Goal: Information Seeking & Learning: Check status

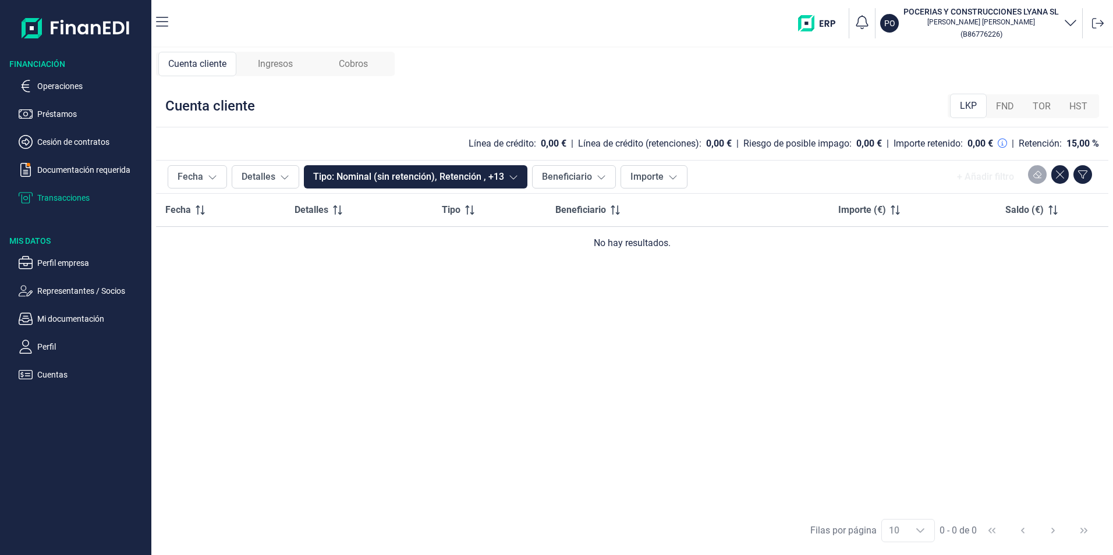
click at [1009, 102] on span "FND" at bounding box center [1005, 106] width 18 height 14
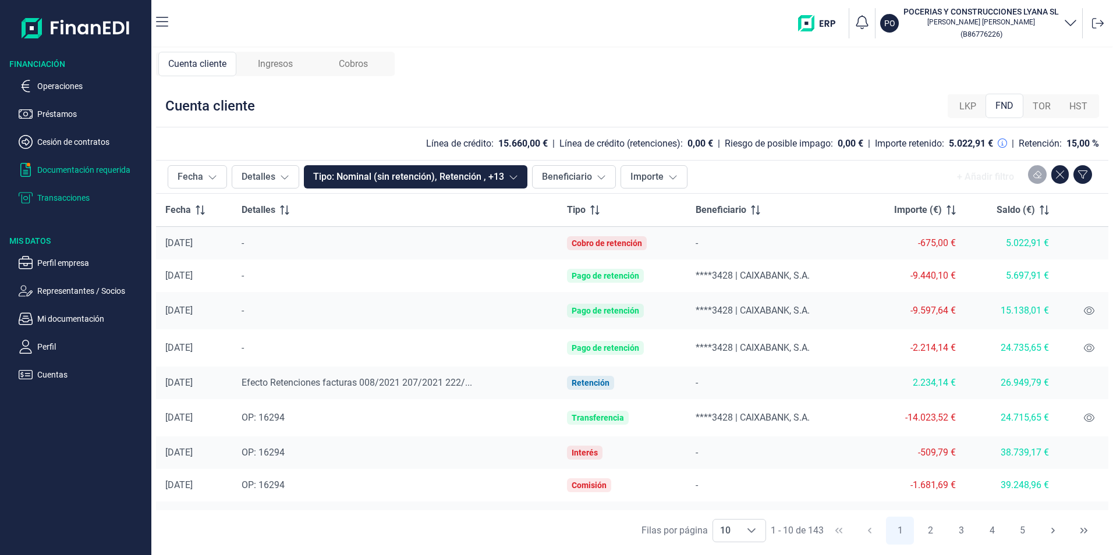
click at [83, 165] on p "Documentación requerida" at bounding box center [91, 170] width 109 height 14
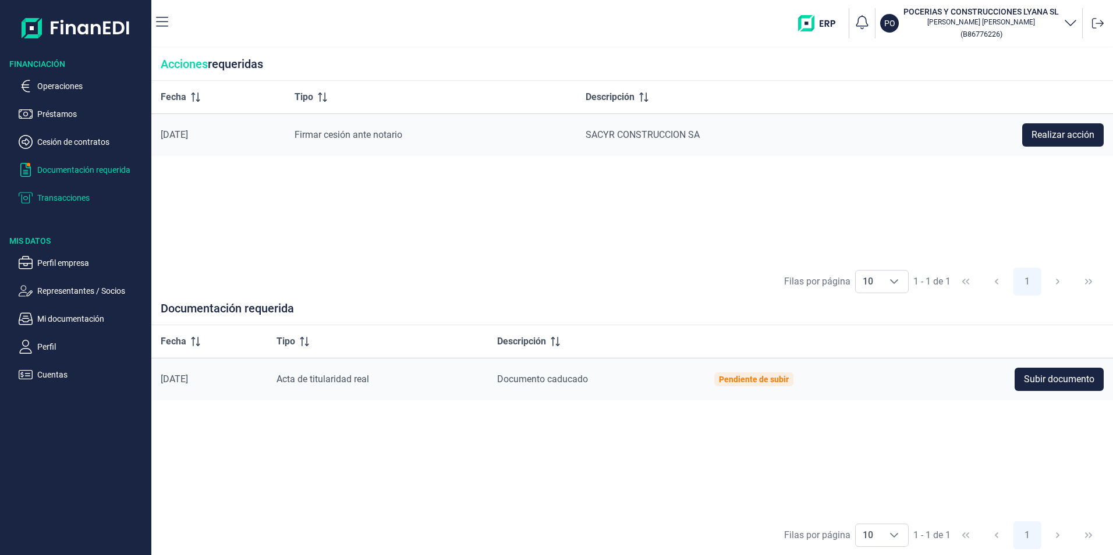
click at [65, 196] on p "Transacciones" at bounding box center [91, 198] width 109 height 14
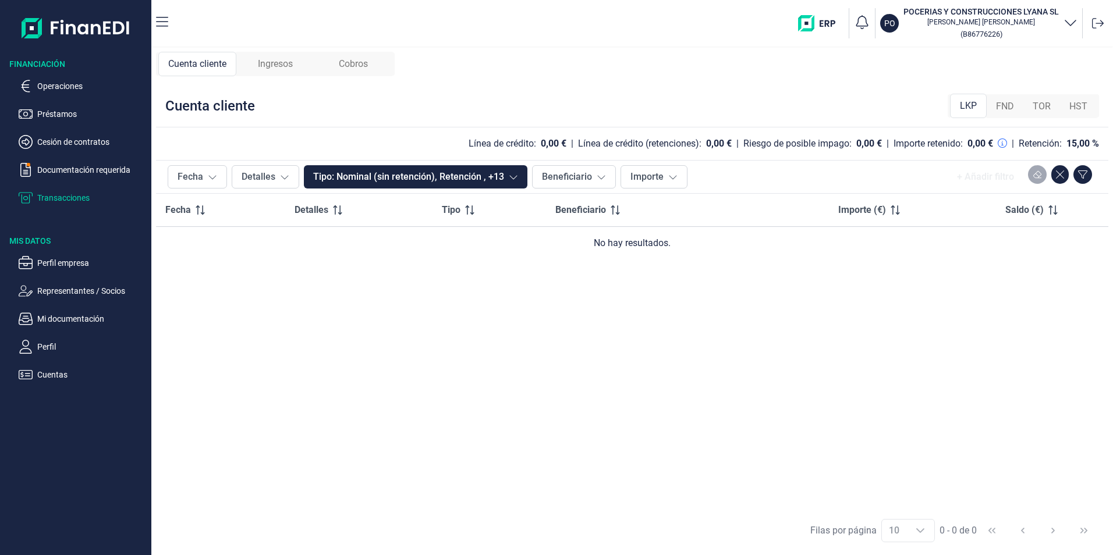
click at [278, 64] on span "Ingresos" at bounding box center [275, 64] width 35 height 14
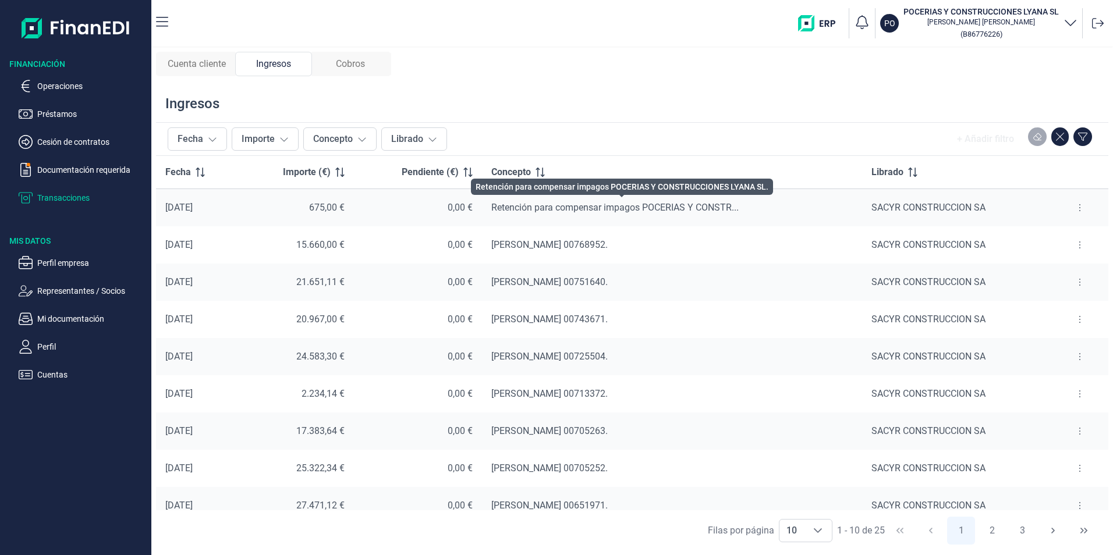
click at [670, 206] on span "Retención para compensar impagos POCERIAS Y CONSTR..." at bounding box center [614, 207] width 247 height 11
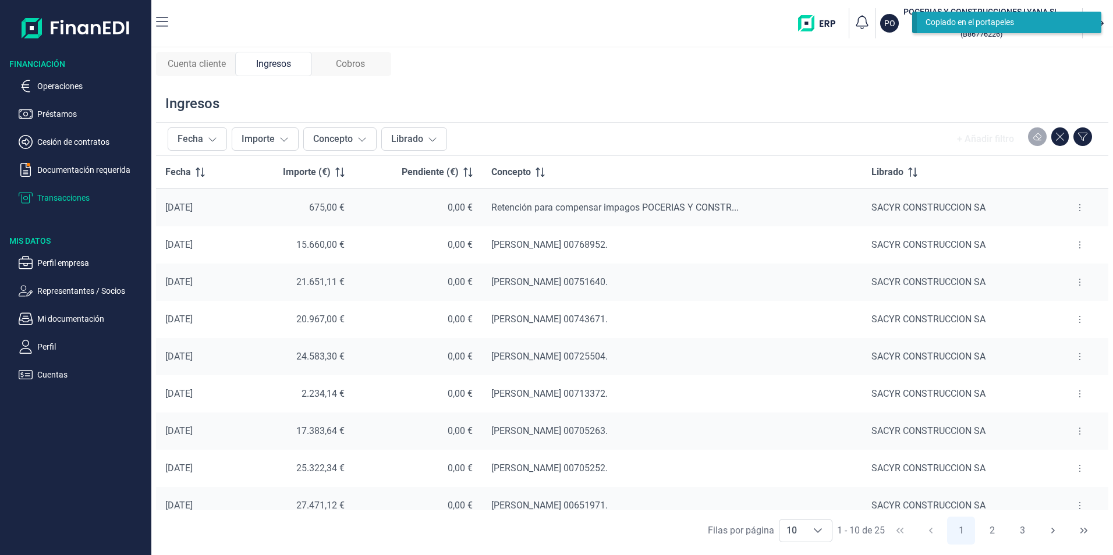
click at [1072, 208] on button at bounding box center [1079, 207] width 21 height 19
click at [1033, 236] on icon "Ver cobros" at bounding box center [1027, 237] width 12 height 8
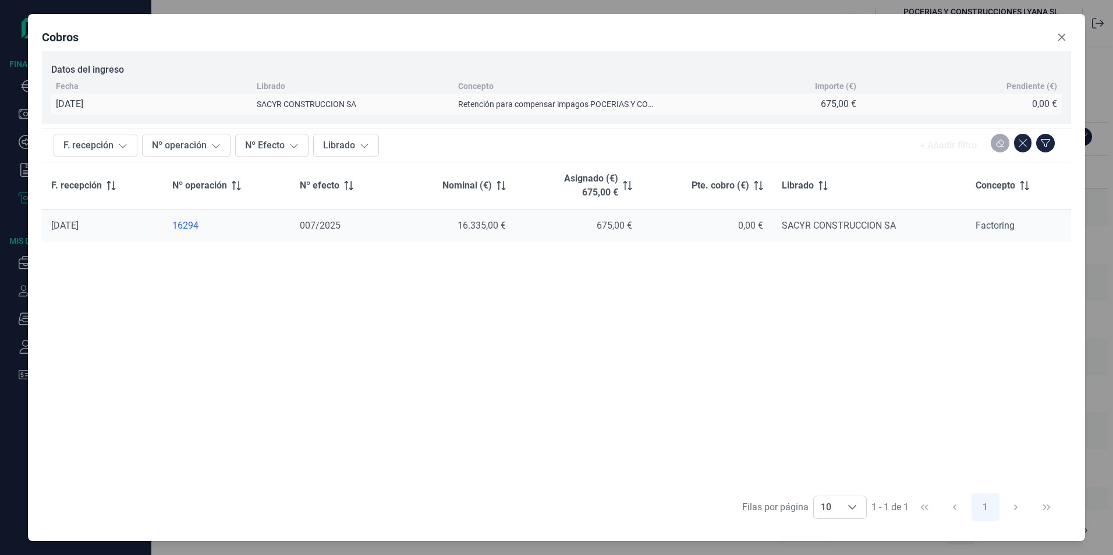
click at [185, 228] on div "16294" at bounding box center [226, 226] width 108 height 12
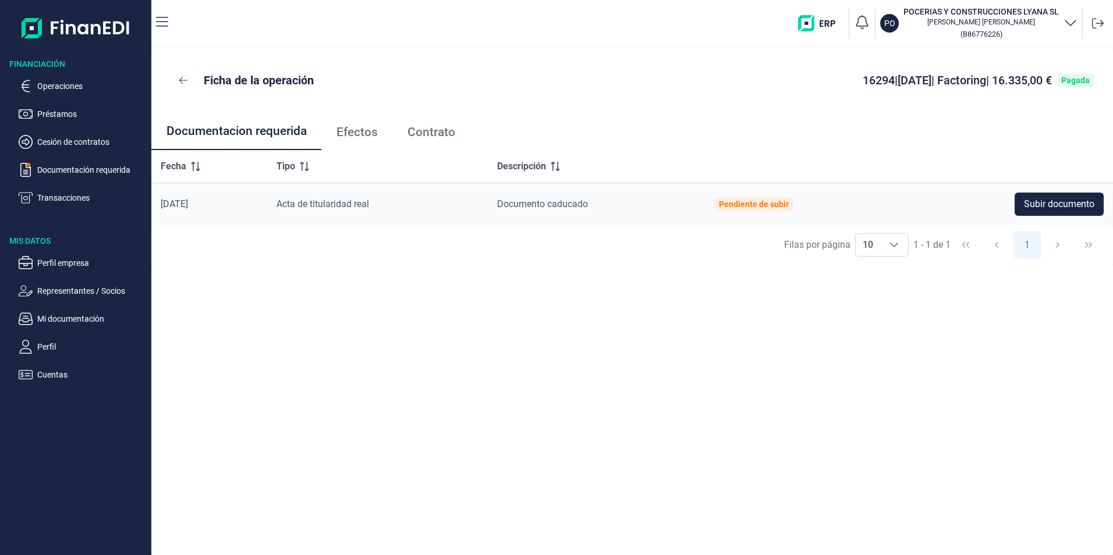
click at [438, 132] on span "Contrato" at bounding box center [431, 132] width 48 height 12
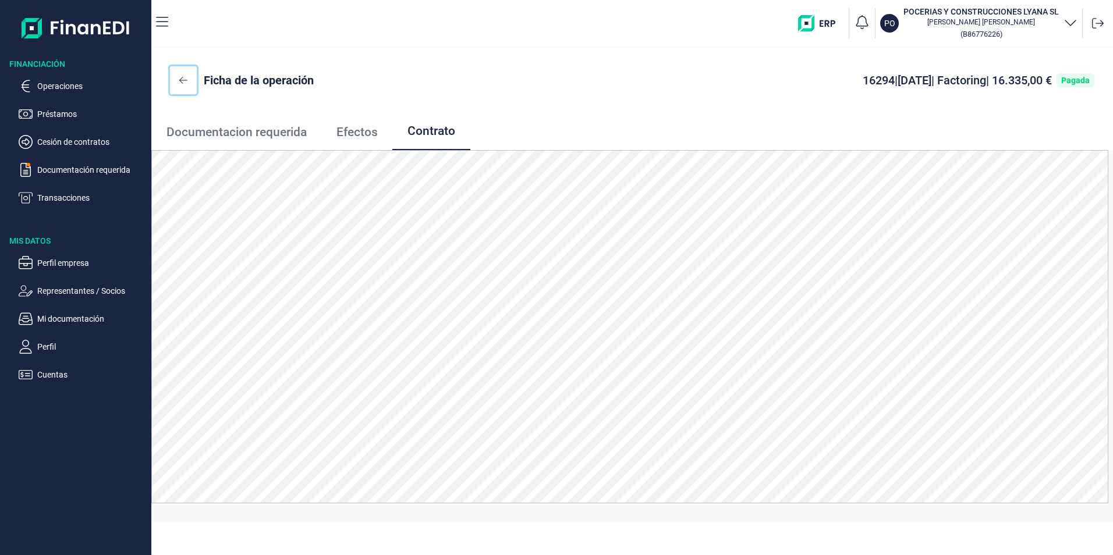
click at [180, 79] on icon at bounding box center [183, 80] width 8 height 9
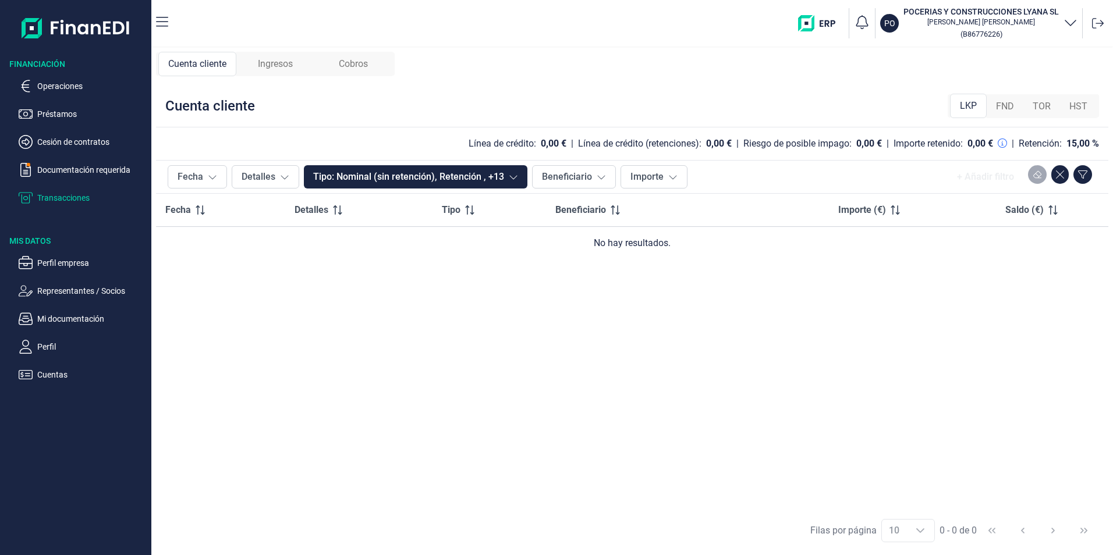
click at [74, 197] on p "Transacciones" at bounding box center [91, 198] width 109 height 14
click at [1006, 105] on span "FND" at bounding box center [1005, 106] width 18 height 14
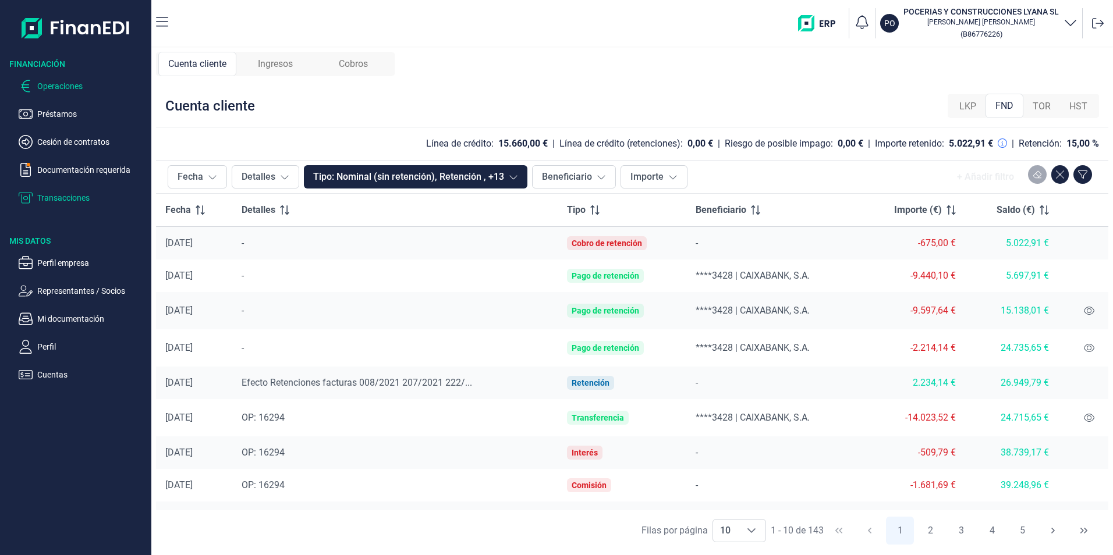
click at [65, 80] on p "Operaciones" at bounding box center [91, 86] width 109 height 14
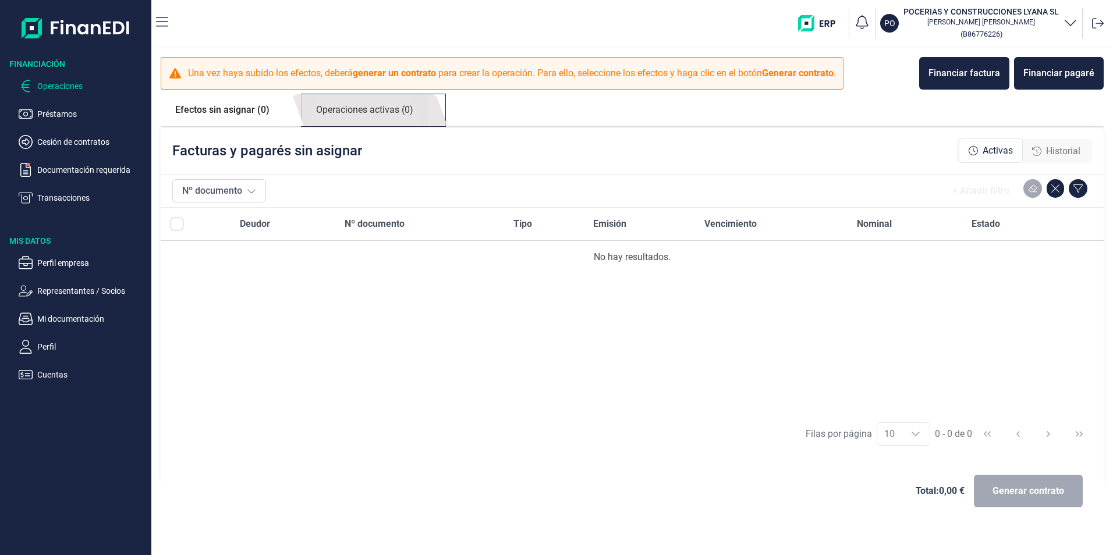
click at [392, 112] on link "Operaciones activas (0)" at bounding box center [364, 110] width 126 height 32
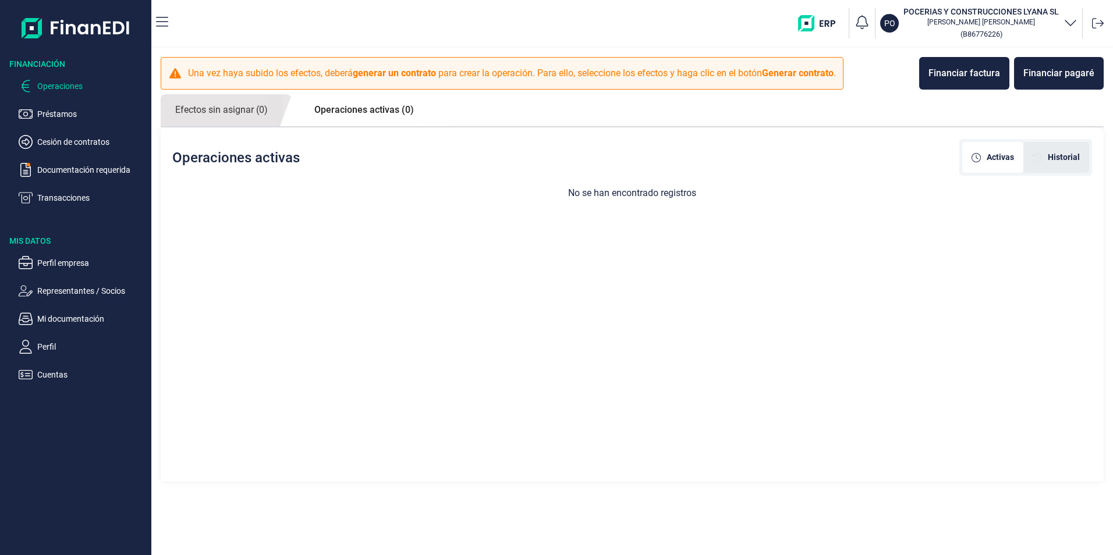
click at [1068, 155] on span "Historial" at bounding box center [1063, 157] width 32 height 12
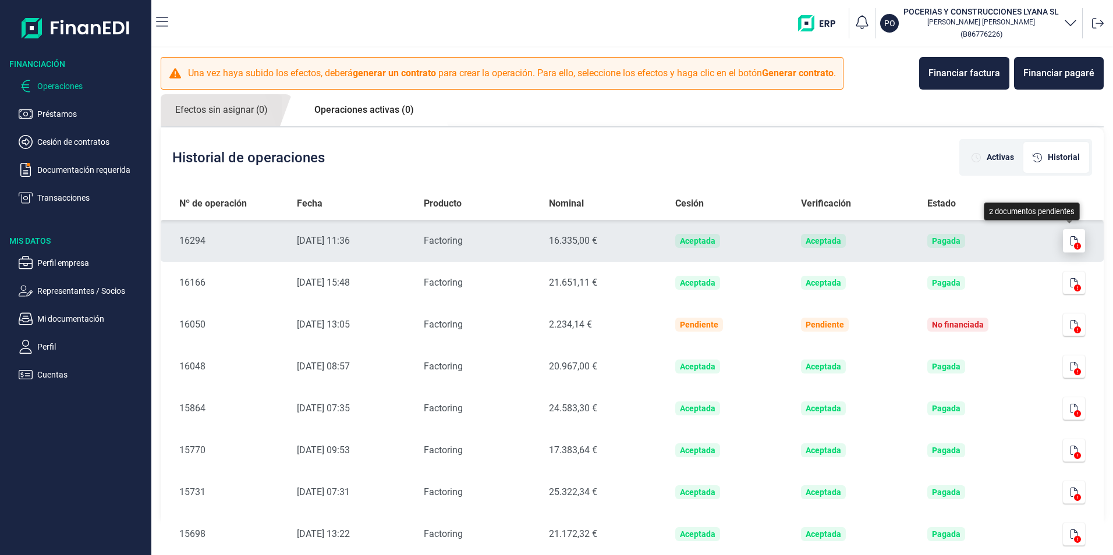
click at [1073, 239] on button "button" at bounding box center [1073, 240] width 22 height 23
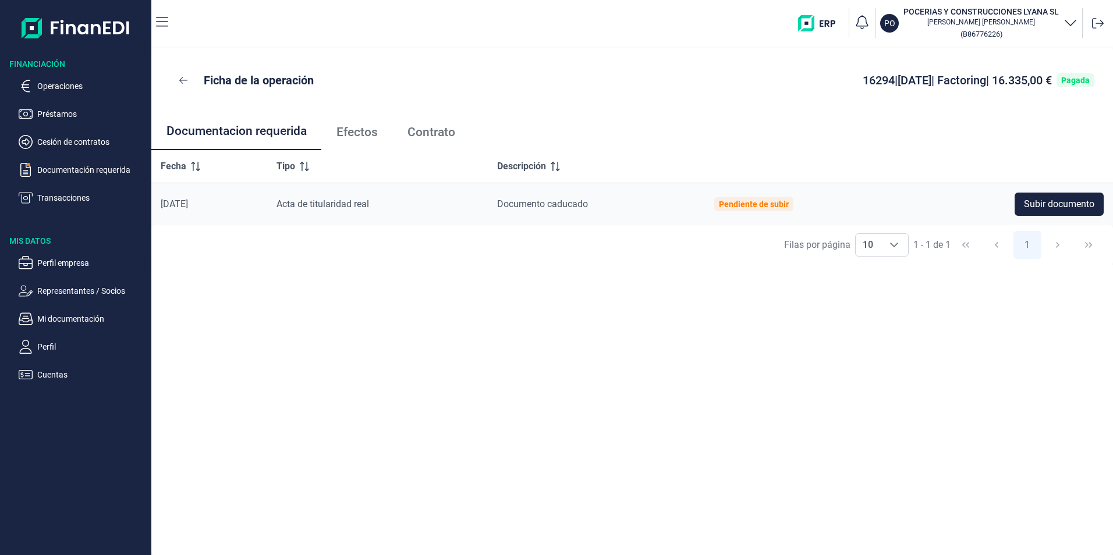
click at [367, 137] on span "Efectos" at bounding box center [356, 132] width 41 height 12
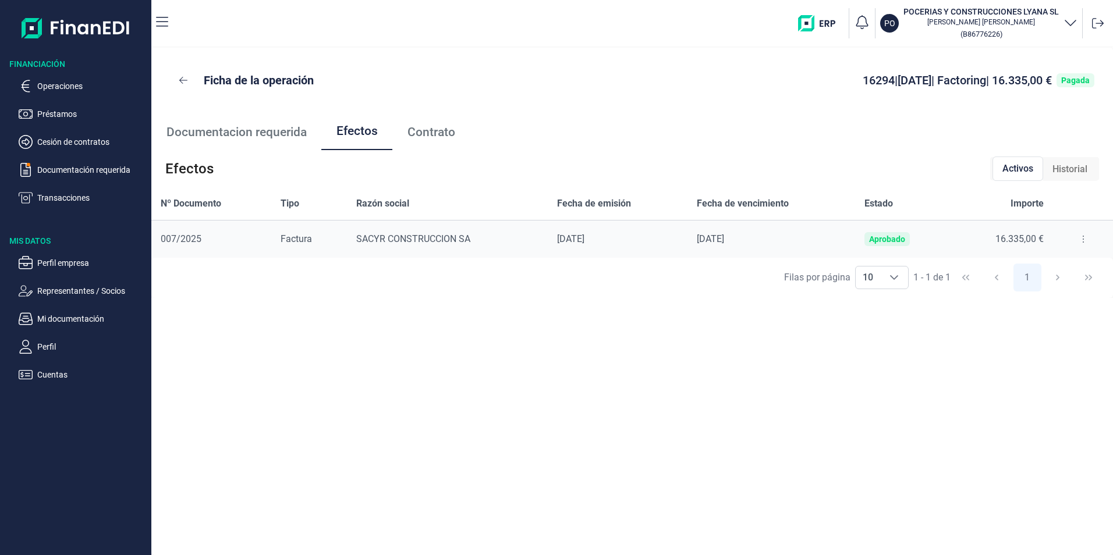
click at [1076, 243] on button at bounding box center [1082, 239] width 21 height 19
click at [1032, 269] on span "Detalles efecto" at bounding box center [1044, 268] width 53 height 12
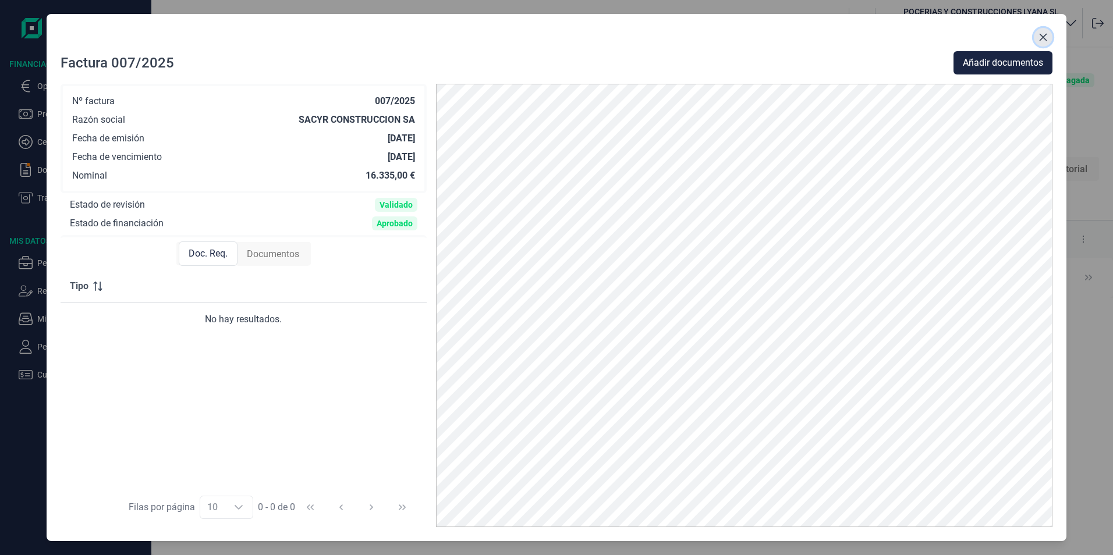
click at [1045, 40] on icon "Close" at bounding box center [1042, 37] width 9 height 9
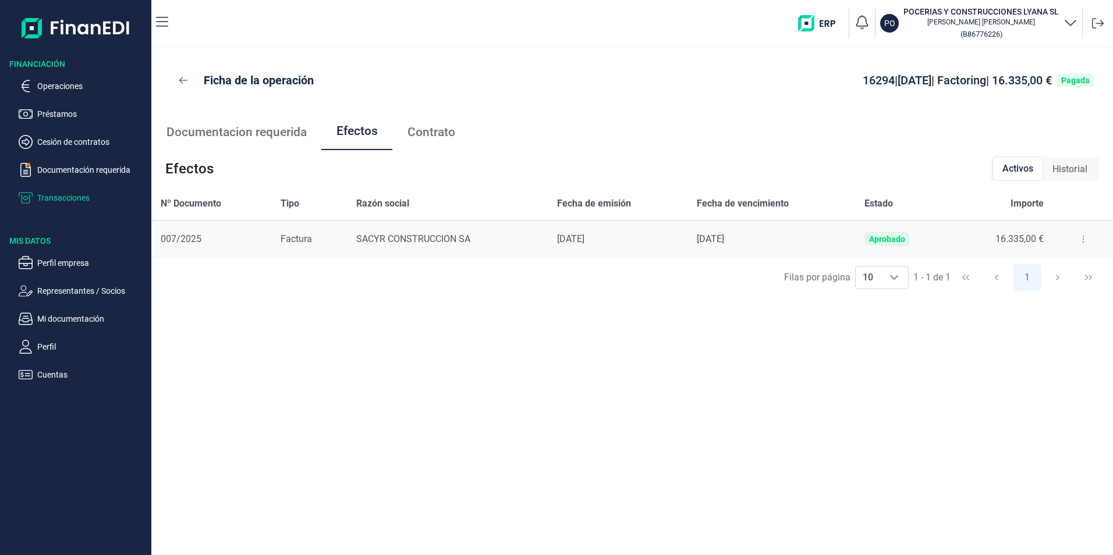
click at [58, 204] on p "Transacciones" at bounding box center [91, 198] width 109 height 14
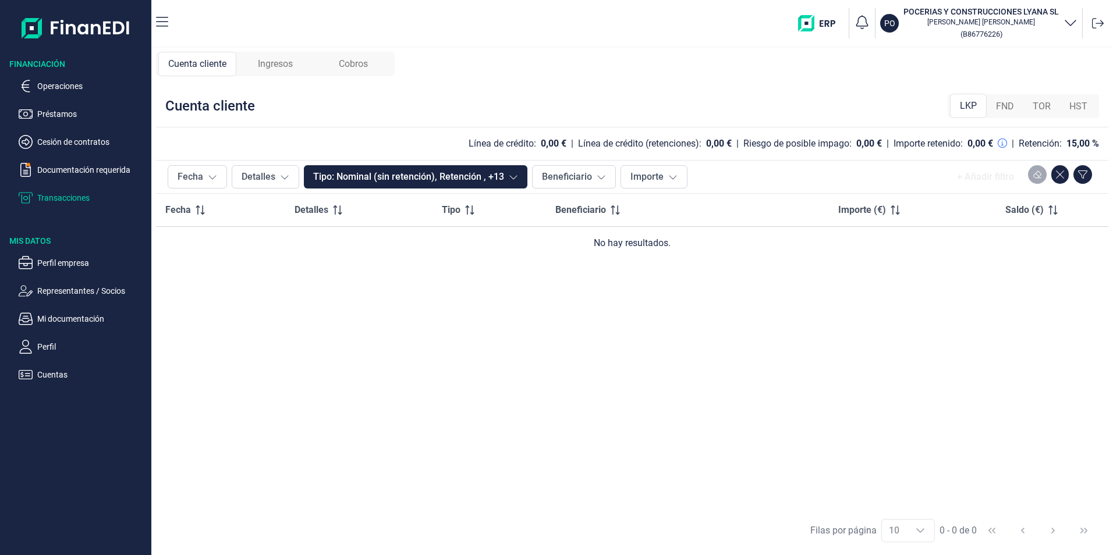
click at [1004, 109] on span "FND" at bounding box center [1005, 106] width 18 height 14
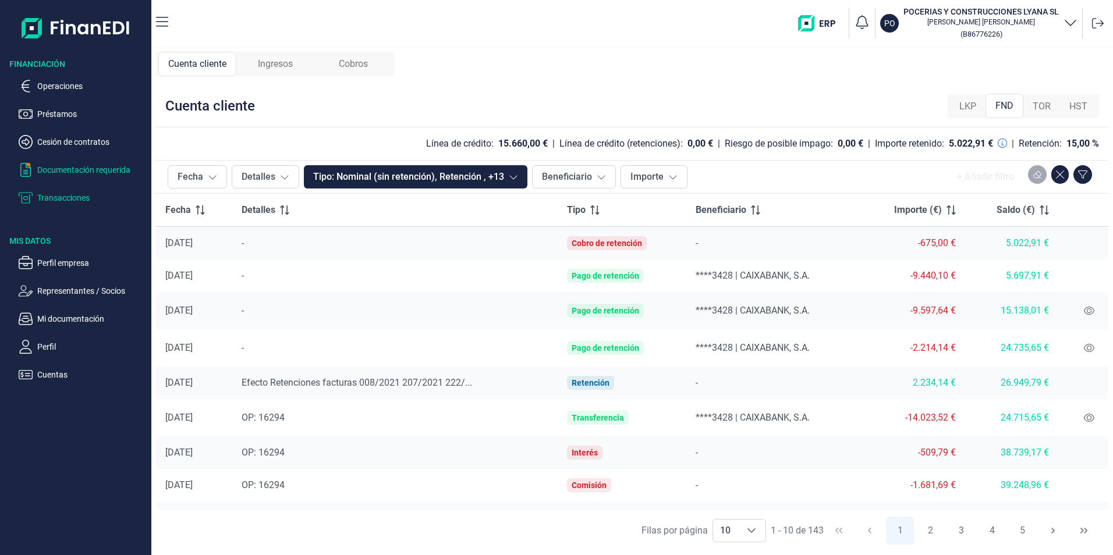
click at [113, 172] on p "Documentación requerida" at bounding box center [91, 170] width 109 height 14
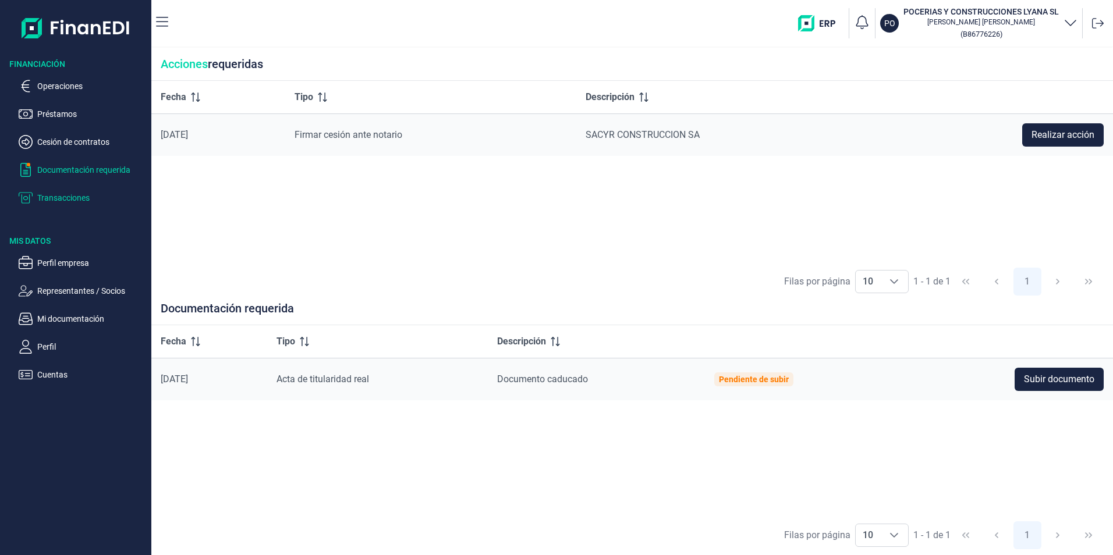
click at [58, 201] on p "Transacciones" at bounding box center [91, 198] width 109 height 14
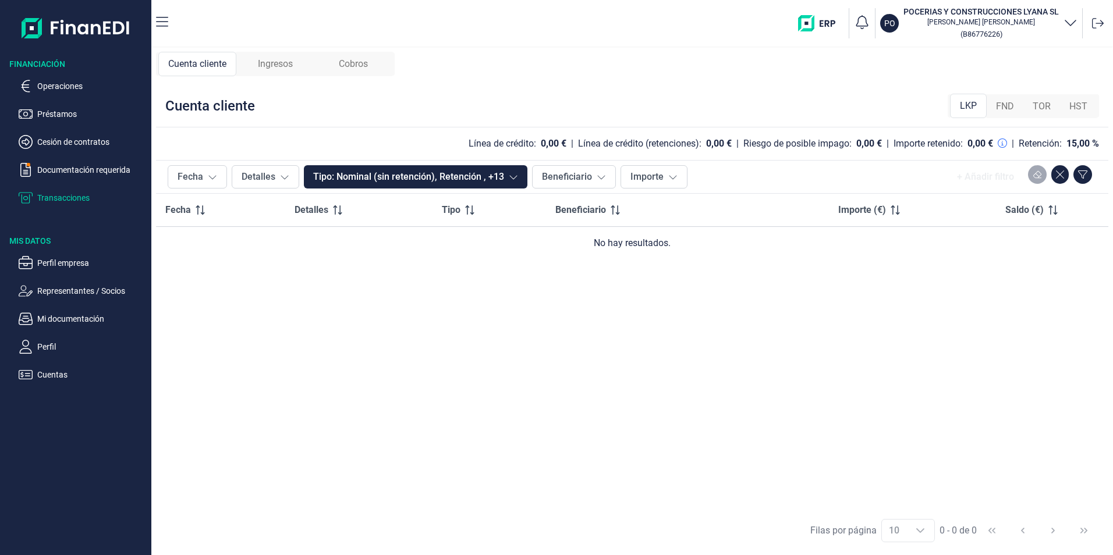
click at [279, 65] on span "Ingresos" at bounding box center [275, 64] width 35 height 14
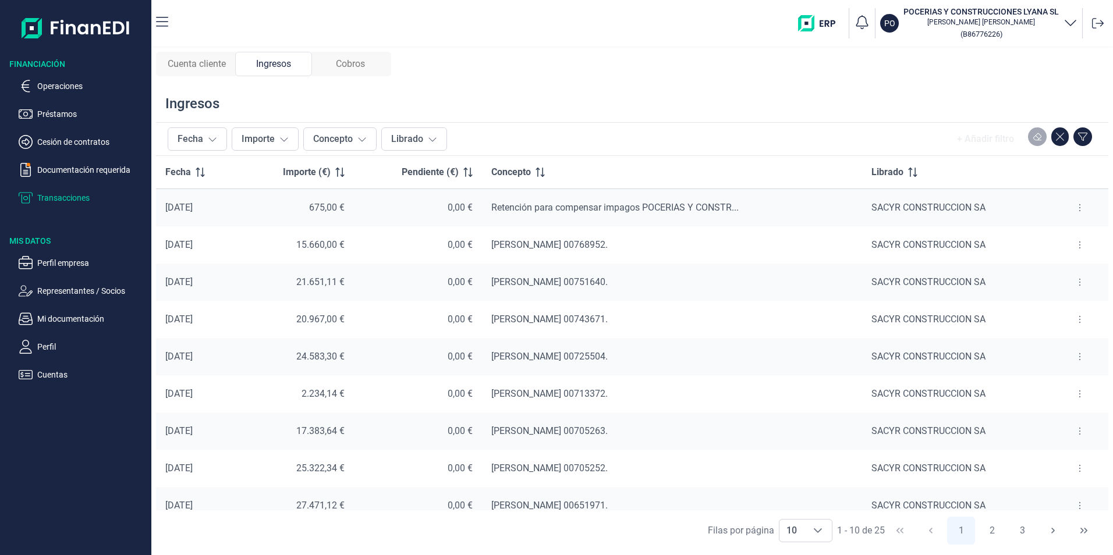
click at [44, 196] on p "Transacciones" at bounding box center [91, 198] width 109 height 14
click at [178, 62] on span "Cuenta cliente" at bounding box center [197, 64] width 58 height 14
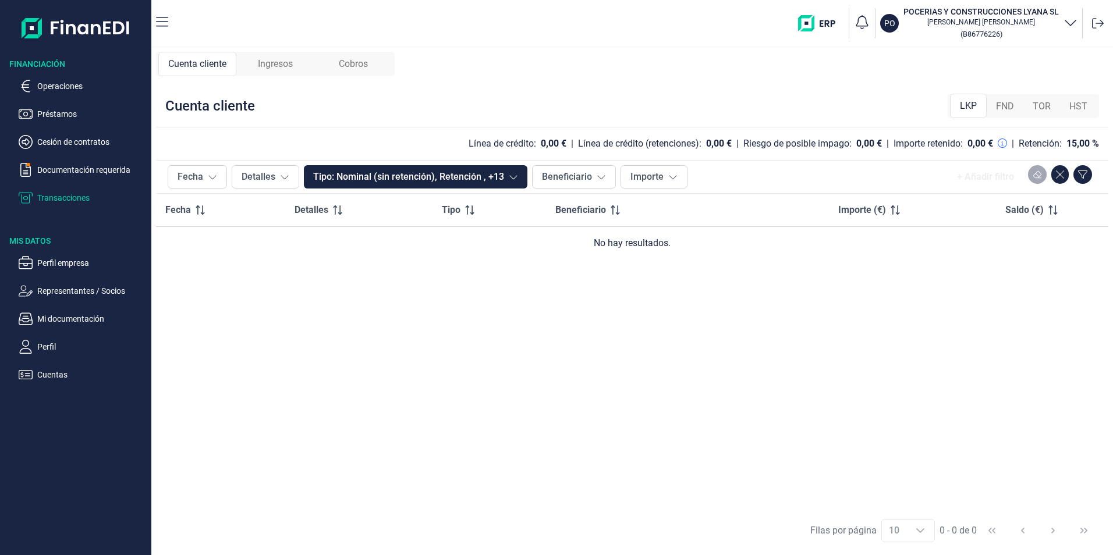
click at [1007, 111] on span "FND" at bounding box center [1005, 106] width 18 height 14
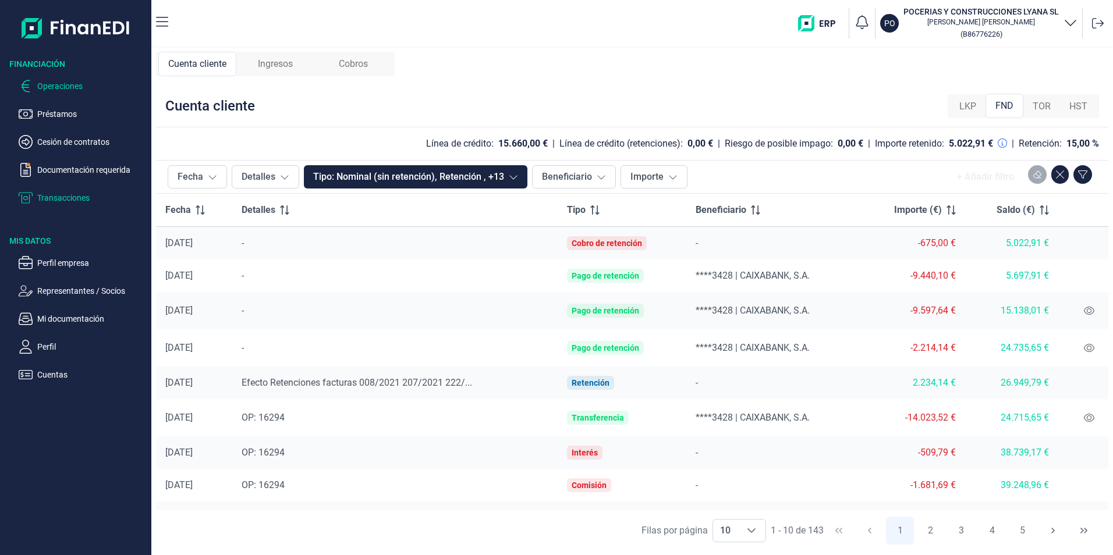
click at [64, 86] on p "Operaciones" at bounding box center [91, 86] width 109 height 14
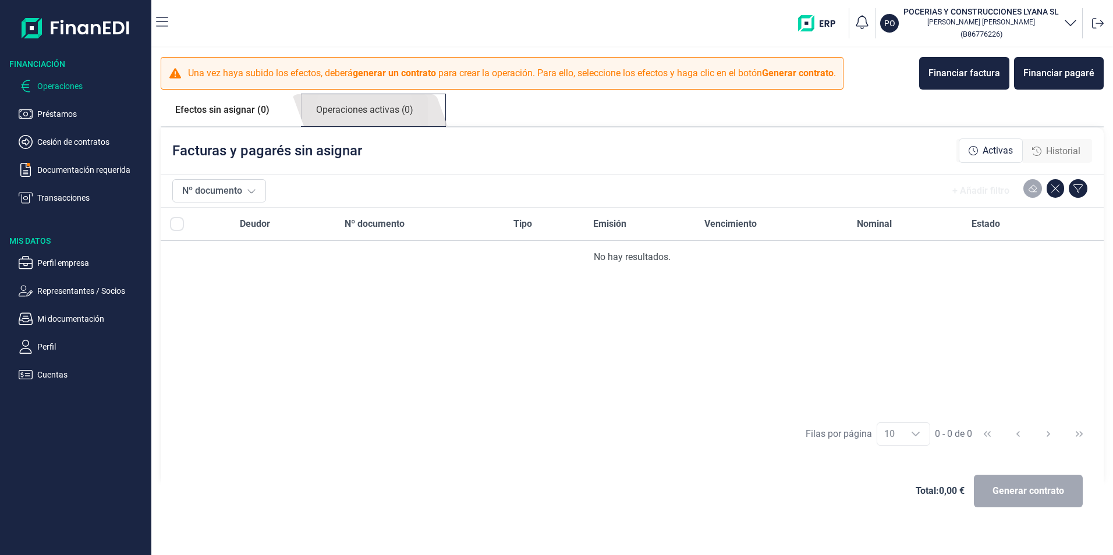
click at [387, 109] on link "Operaciones activas (0)" at bounding box center [364, 110] width 126 height 32
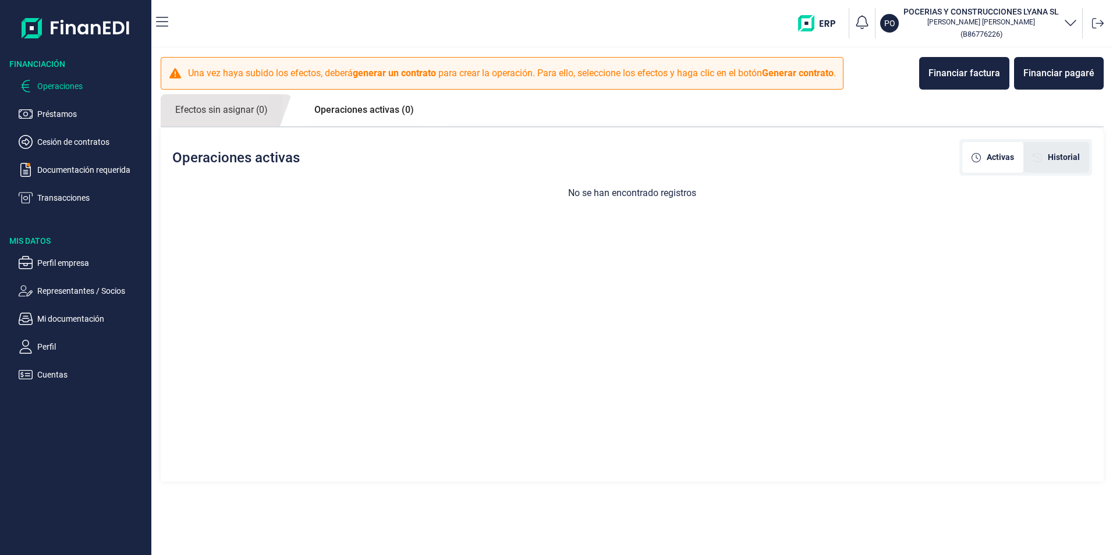
click at [1056, 162] on span "Historial" at bounding box center [1063, 157] width 32 height 12
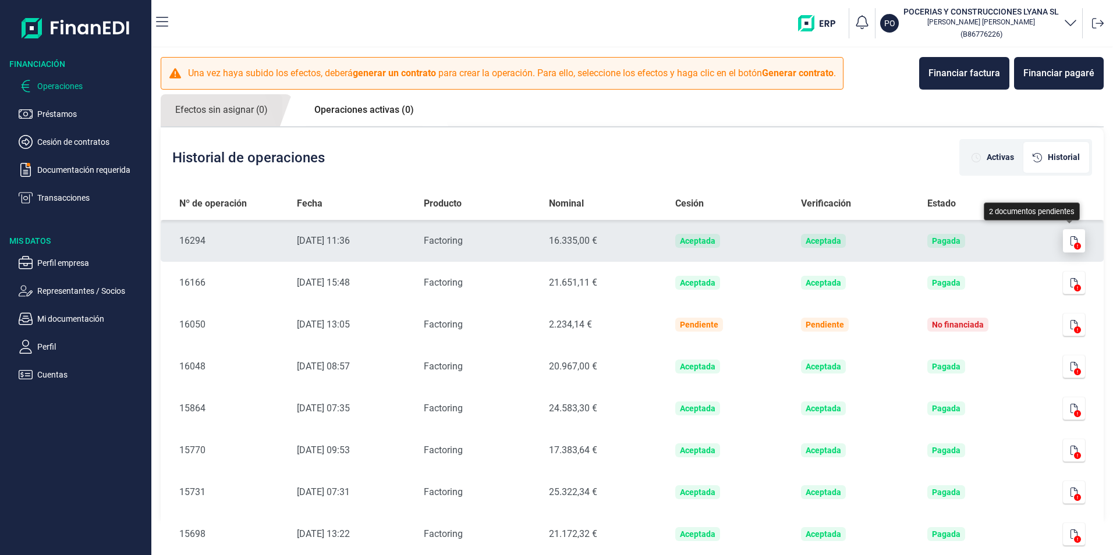
click at [1070, 237] on icon "button" at bounding box center [1073, 240] width 7 height 9
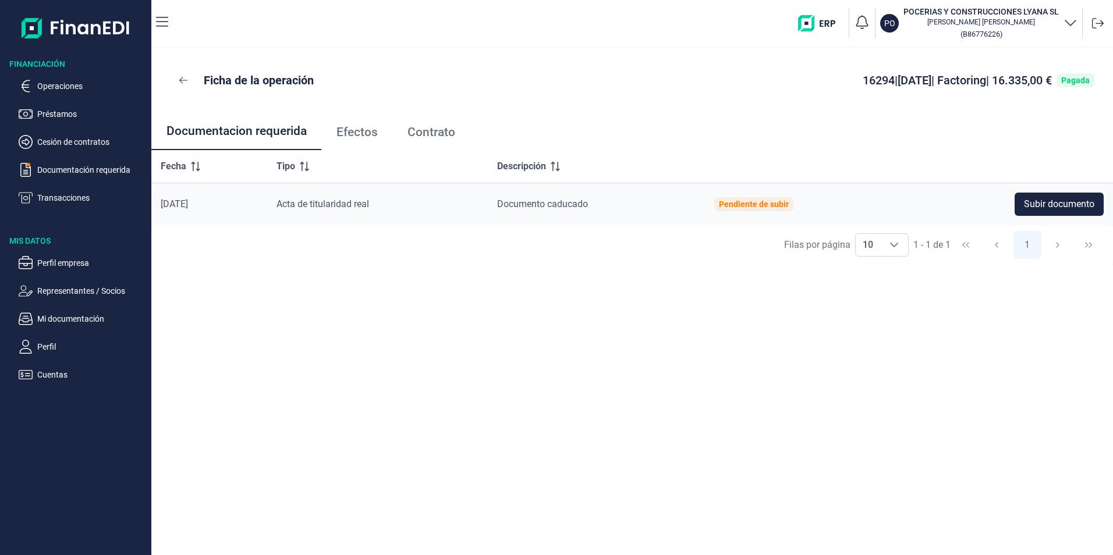
click at [415, 127] on span "Contrato" at bounding box center [431, 132] width 48 height 12
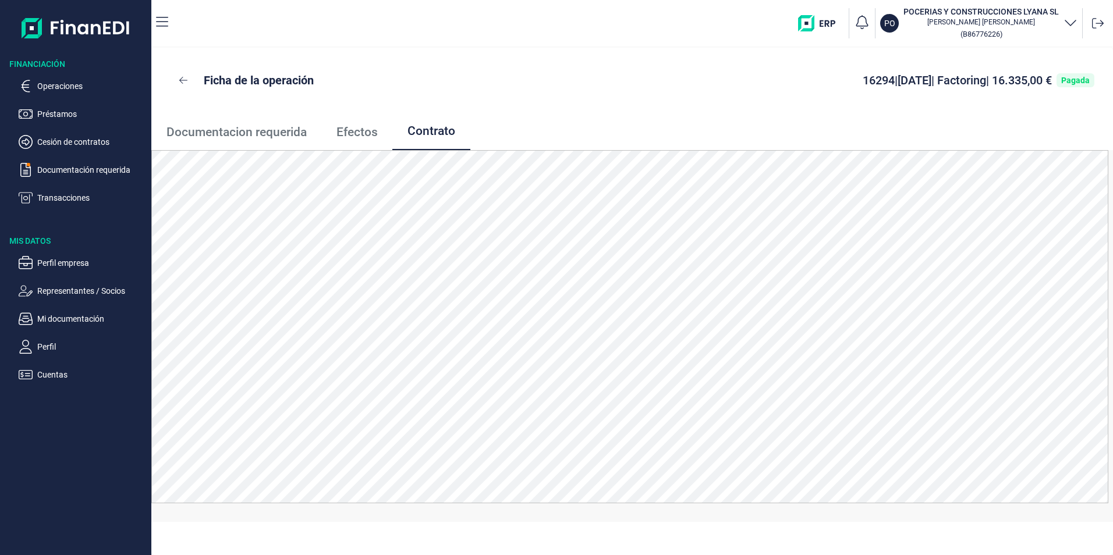
click at [357, 137] on span "Efectos" at bounding box center [356, 132] width 41 height 12
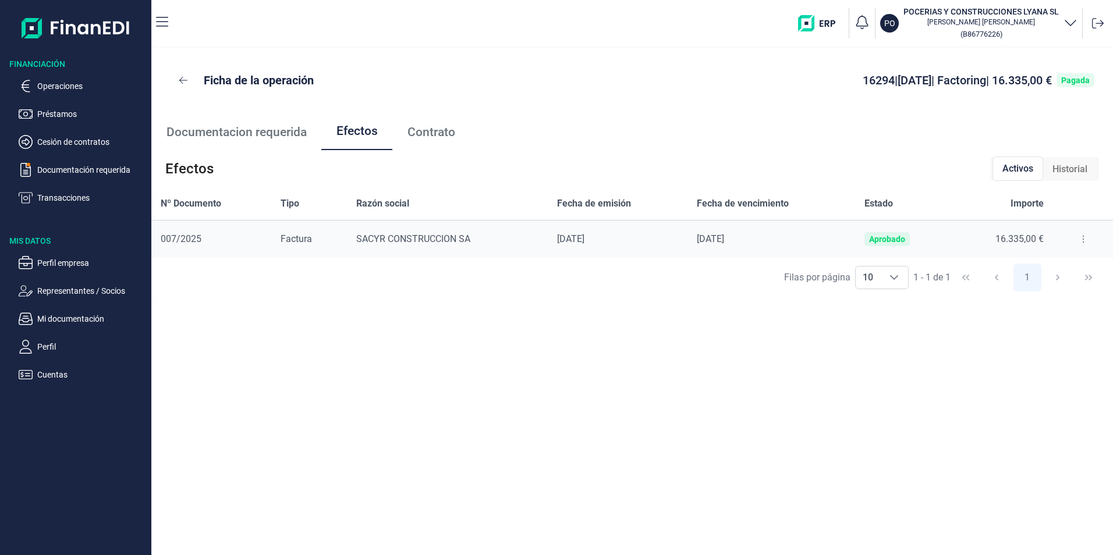
click at [1074, 241] on button at bounding box center [1082, 239] width 21 height 19
click at [1039, 285] on span "Descargar efecto" at bounding box center [1049, 289] width 62 height 12
click at [421, 127] on span "Contrato" at bounding box center [431, 132] width 48 height 12
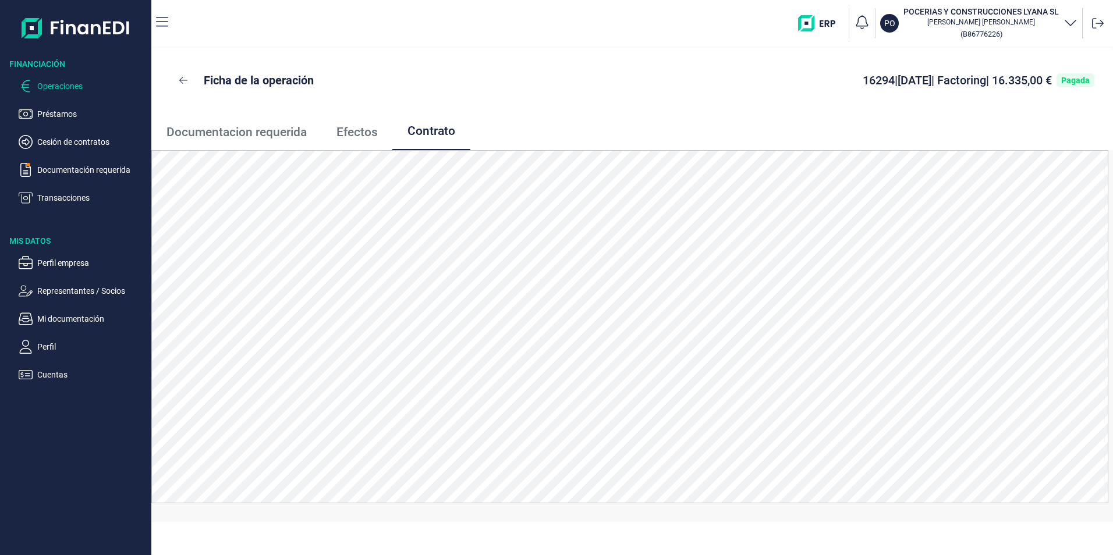
click at [51, 82] on p "Operaciones" at bounding box center [91, 86] width 109 height 14
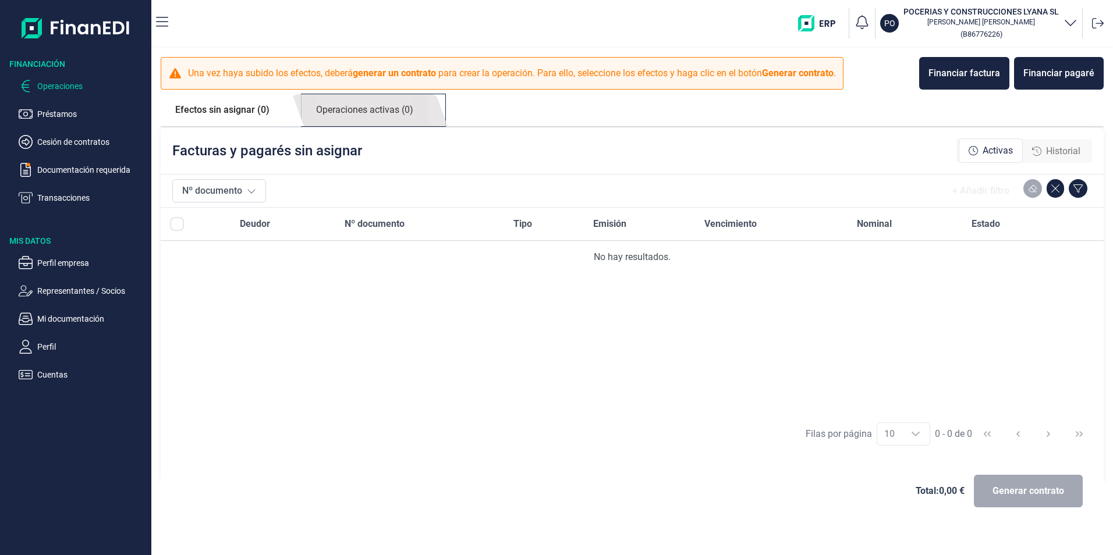
click at [378, 109] on link "Operaciones activas (0)" at bounding box center [364, 110] width 126 height 32
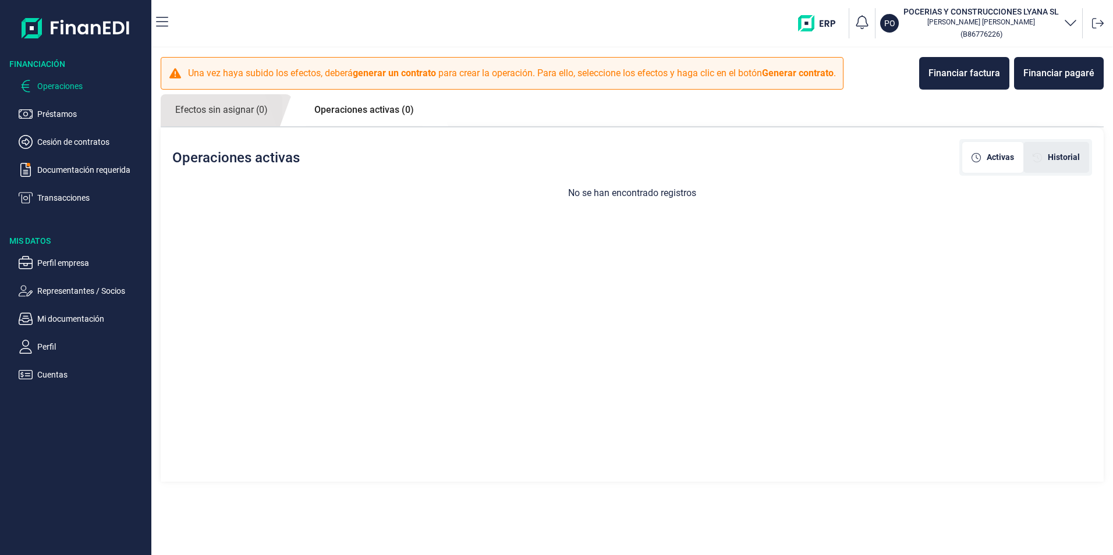
click at [1074, 159] on span "Historial" at bounding box center [1063, 157] width 32 height 12
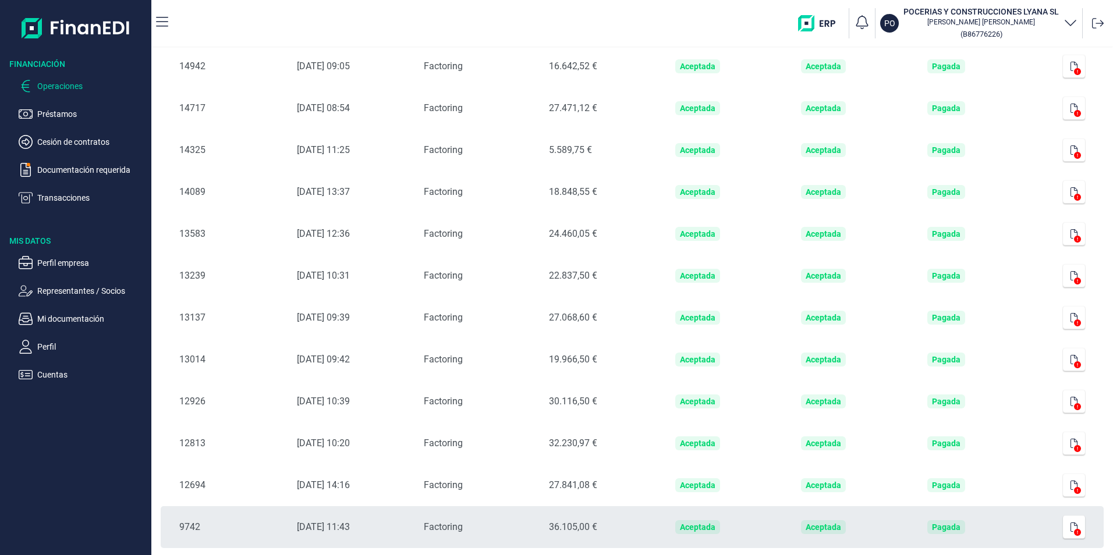
scroll to position [670, 0]
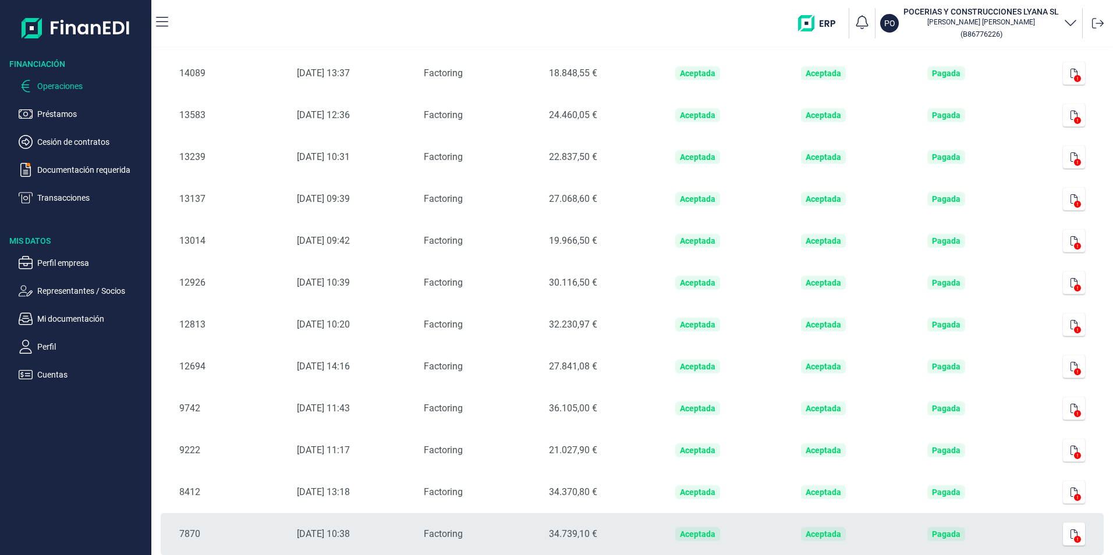
click at [1075, 541] on icon at bounding box center [1077, 539] width 7 height 7
click at [1072, 538] on span at bounding box center [1076, 539] width 9 height 7
click at [1070, 532] on icon "button" at bounding box center [1073, 533] width 7 height 9
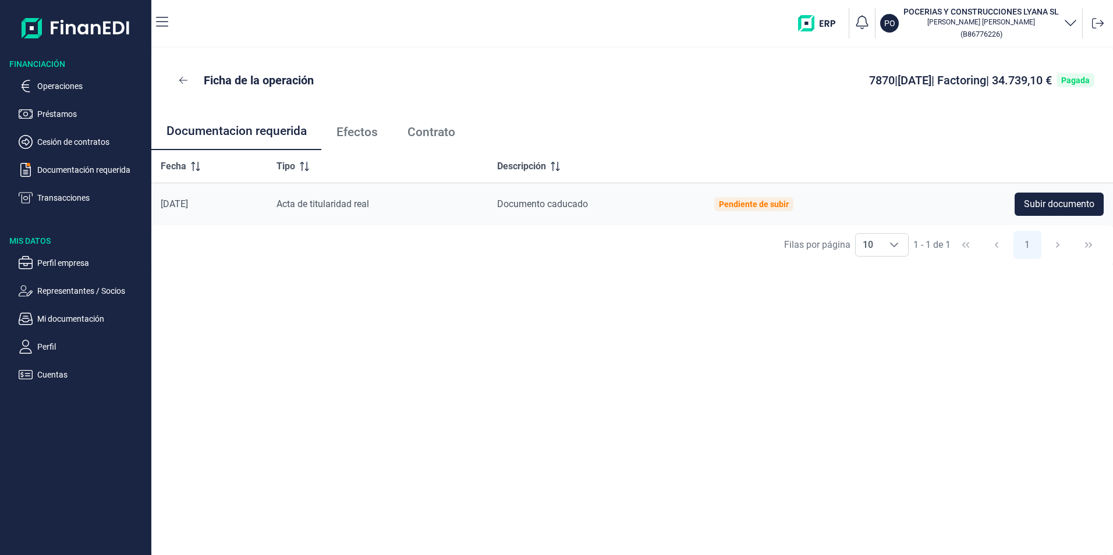
click at [424, 130] on span "Contrato" at bounding box center [431, 132] width 48 height 12
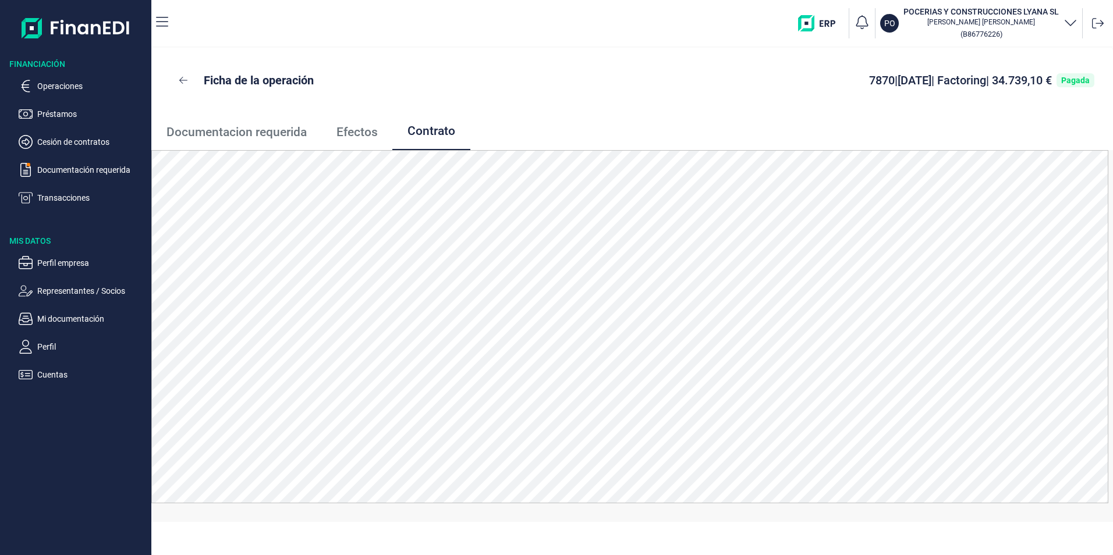
click at [364, 140] on link "Efectos" at bounding box center [356, 132] width 71 height 38
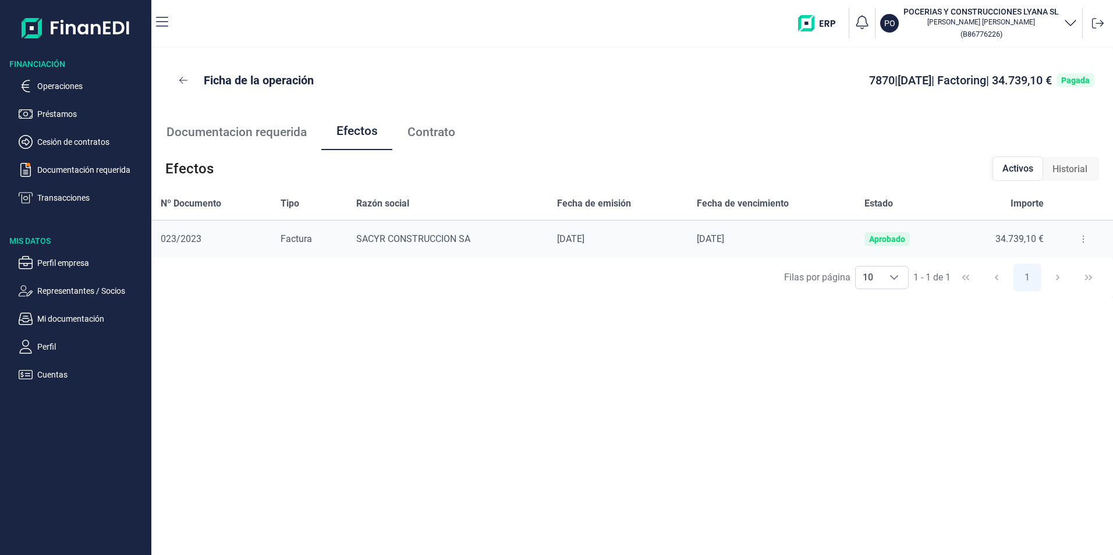
click at [1082, 239] on icon at bounding box center [1083, 238] width 2 height 9
click at [1049, 268] on span "Detalles efecto" at bounding box center [1044, 268] width 53 height 12
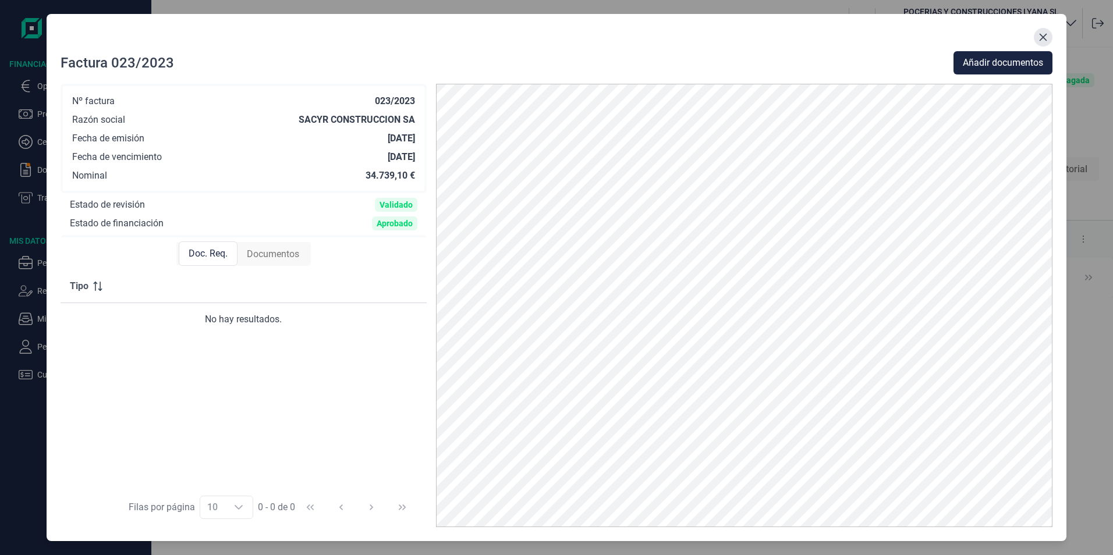
click at [1035, 35] on button "Close" at bounding box center [1042, 37] width 19 height 19
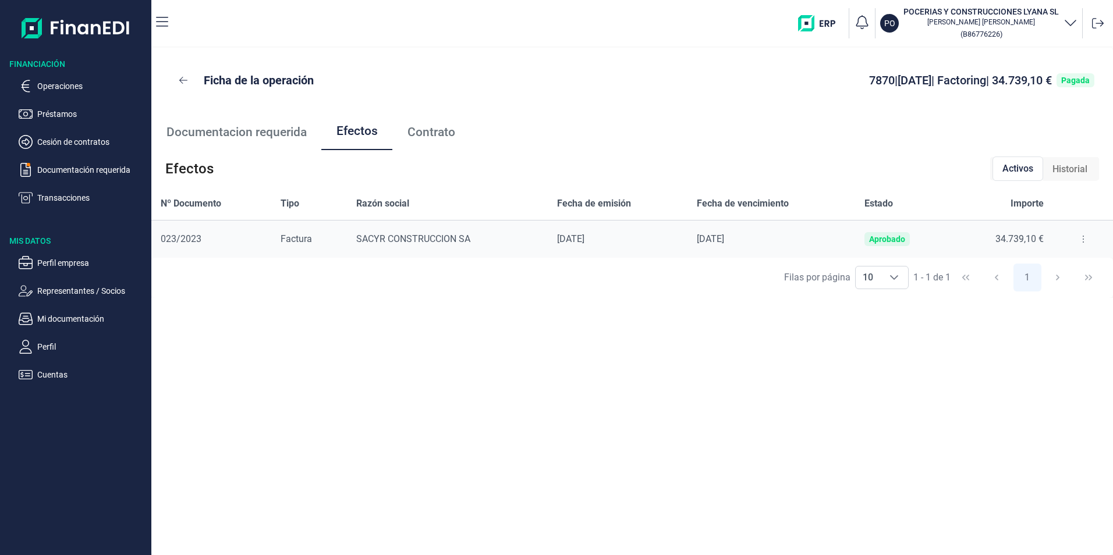
click at [1075, 245] on button at bounding box center [1082, 239] width 21 height 19
click at [435, 135] on span "Contrato" at bounding box center [431, 132] width 48 height 12
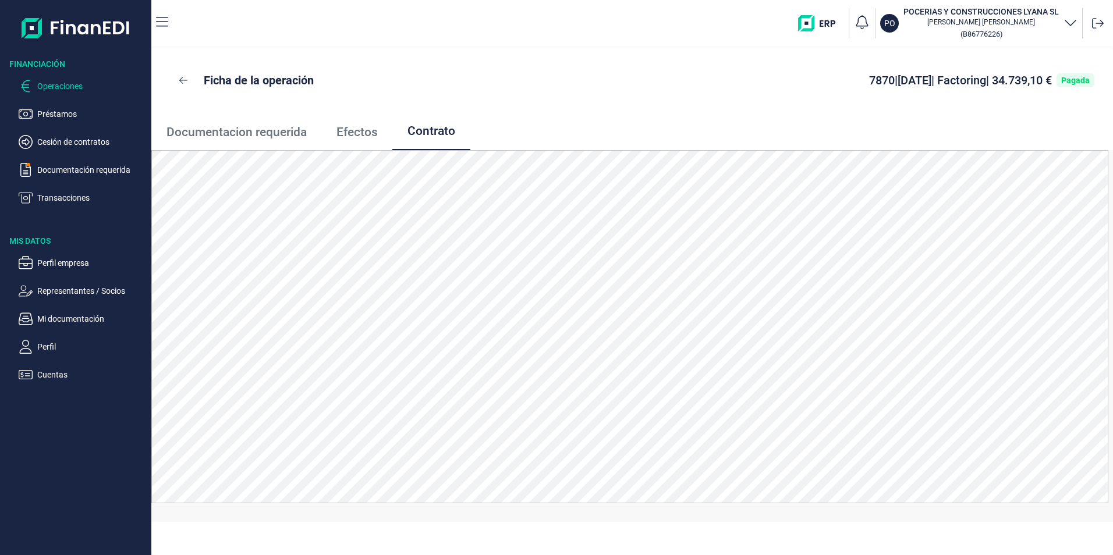
click at [66, 81] on p "Operaciones" at bounding box center [91, 86] width 109 height 14
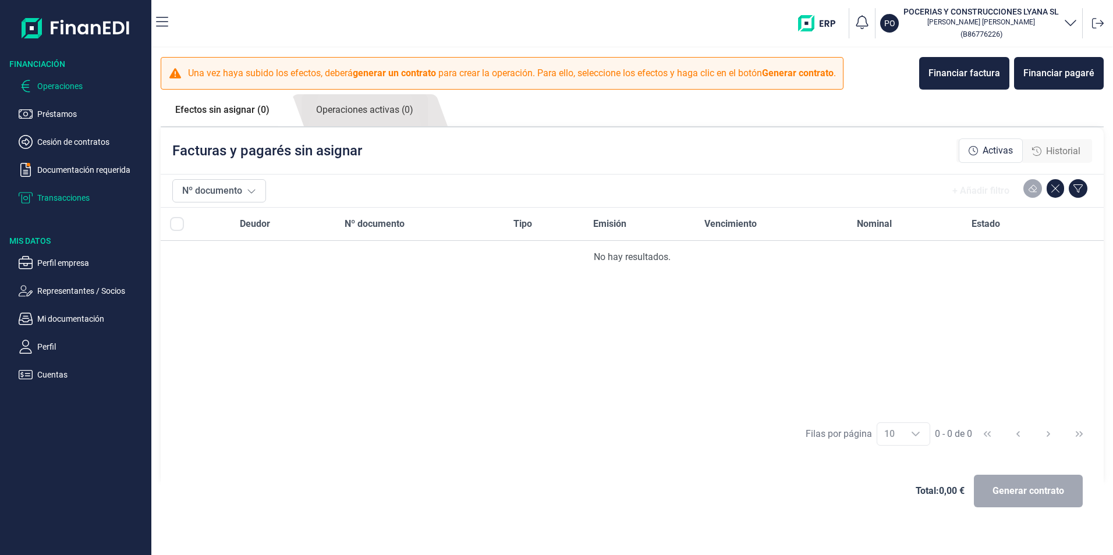
click at [61, 198] on p "Transacciones" at bounding box center [91, 198] width 109 height 14
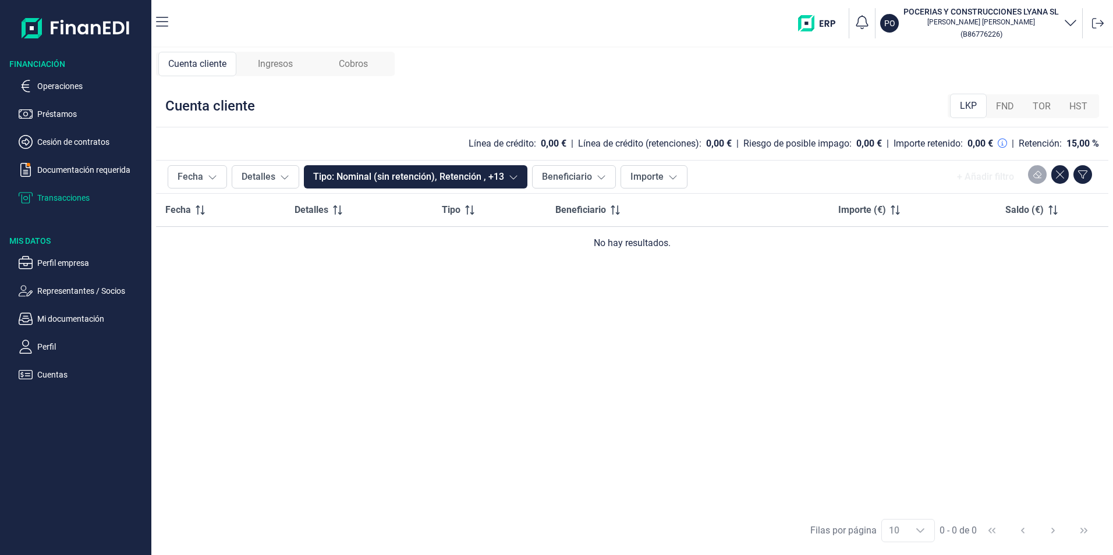
click at [276, 65] on span "Ingresos" at bounding box center [275, 64] width 35 height 14
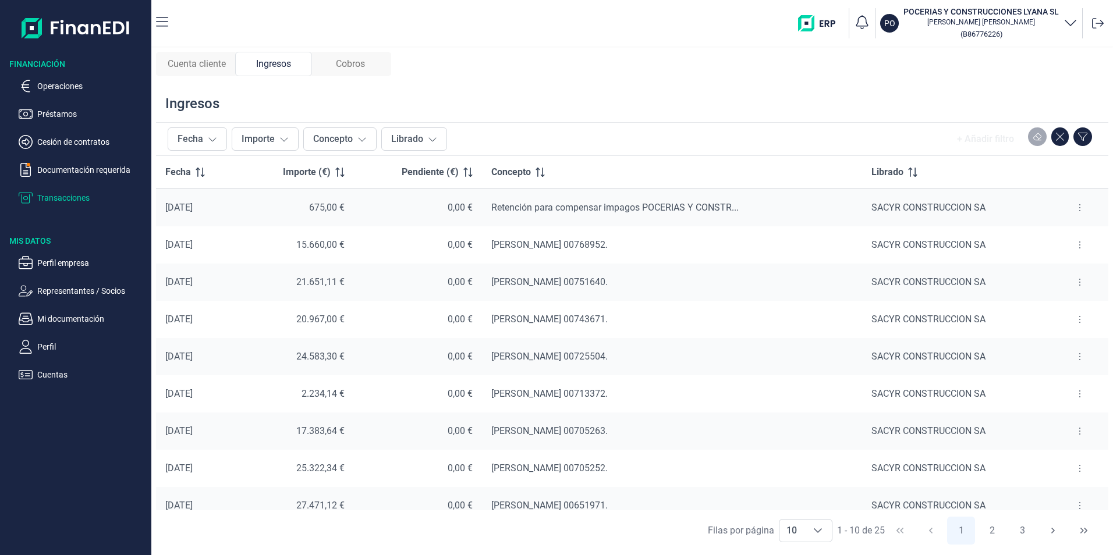
click at [207, 57] on span "Cuenta cliente" at bounding box center [197, 64] width 58 height 14
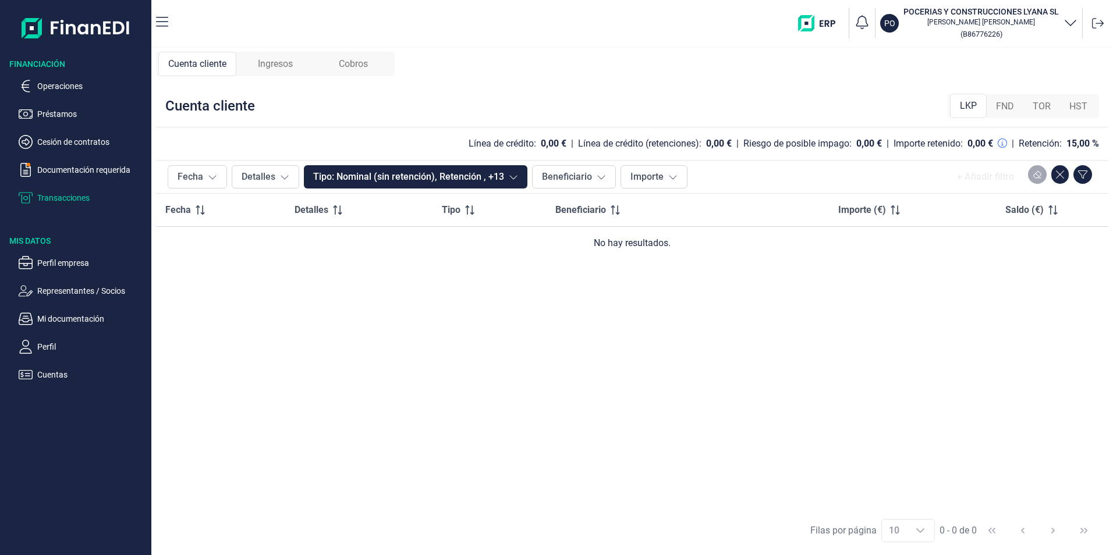
click at [271, 62] on span "Ingresos" at bounding box center [275, 64] width 35 height 14
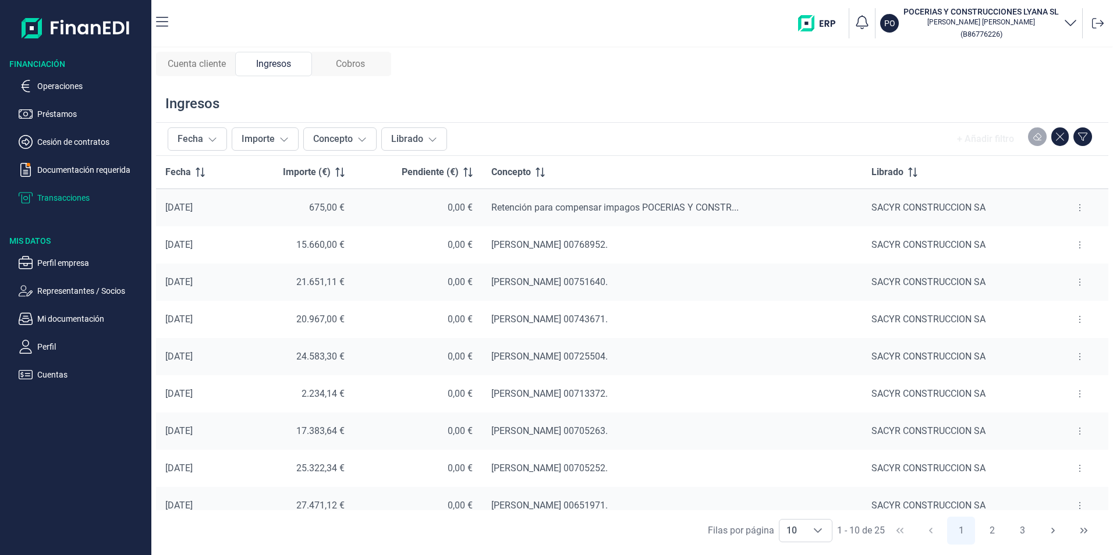
click at [193, 67] on span "Cuenta cliente" at bounding box center [197, 64] width 58 height 14
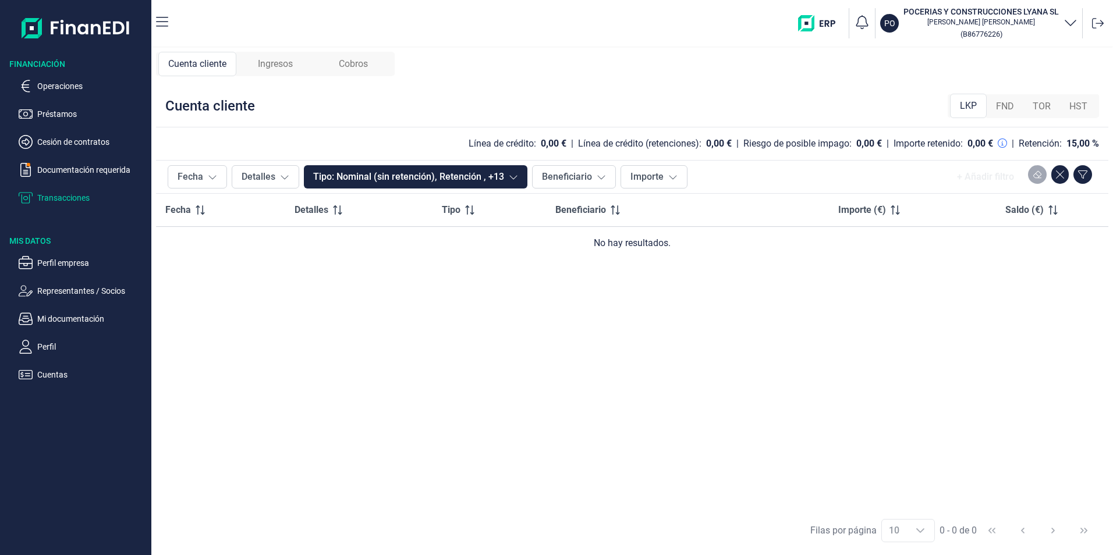
click at [1010, 106] on span "FND" at bounding box center [1005, 106] width 18 height 14
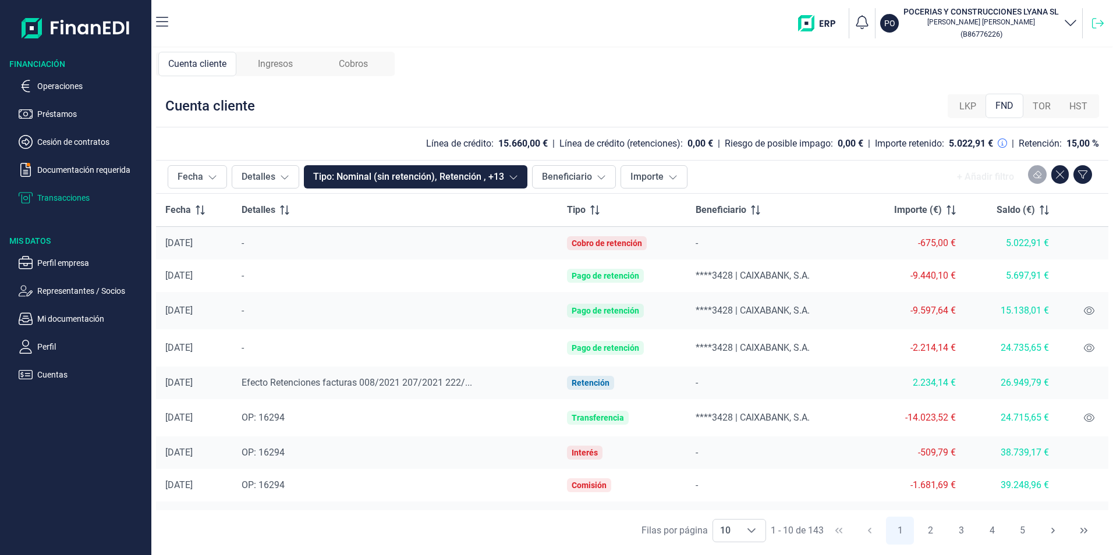
click at [1094, 24] on icon at bounding box center [1098, 23] width 12 height 12
